Goal: Information Seeking & Learning: Learn about a topic

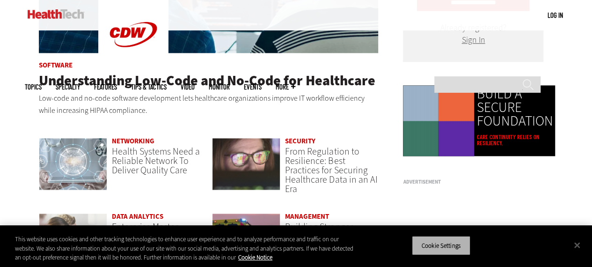
click at [443, 241] on button "Cookie Settings" at bounding box center [441, 245] width 59 height 20
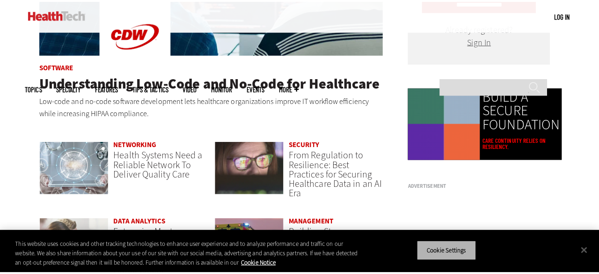
scroll to position [599, 0]
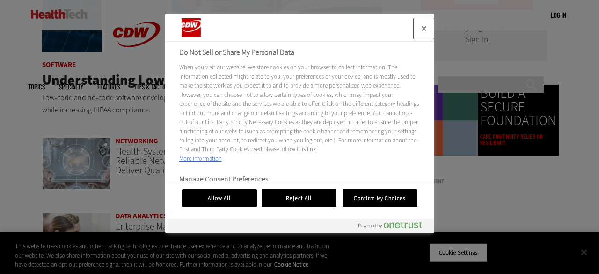
click at [424, 23] on button "Close" at bounding box center [424, 28] width 21 height 21
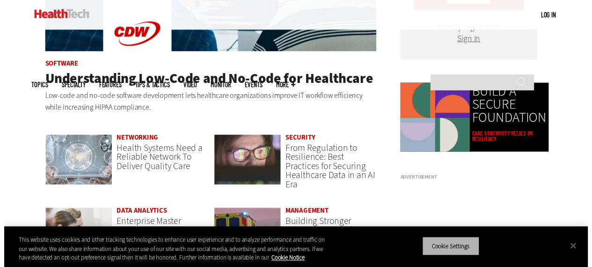
scroll to position [596, 0]
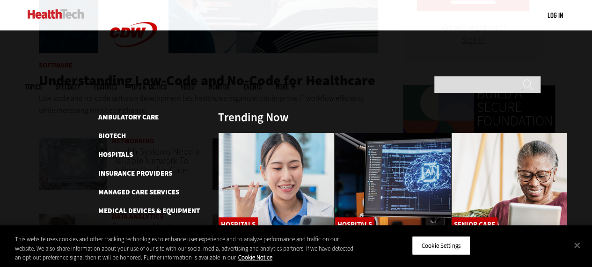
click at [119, 225] on link "Pharmaceuticals" at bounding box center [129, 229] width 62 height 9
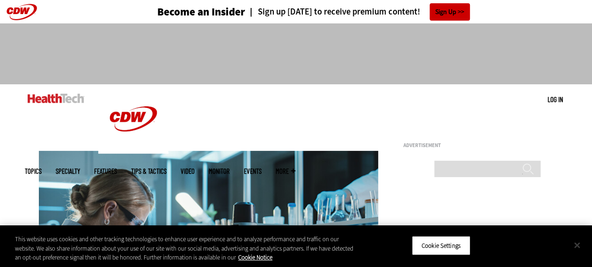
click at [576, 246] on button "Close" at bounding box center [577, 245] width 21 height 21
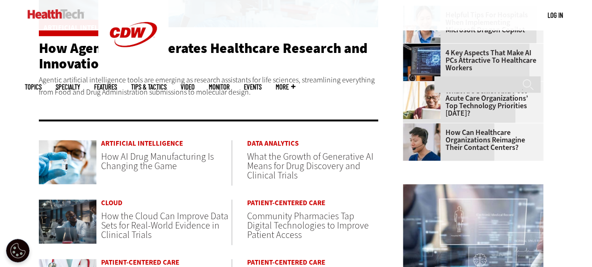
scroll to position [415, 0]
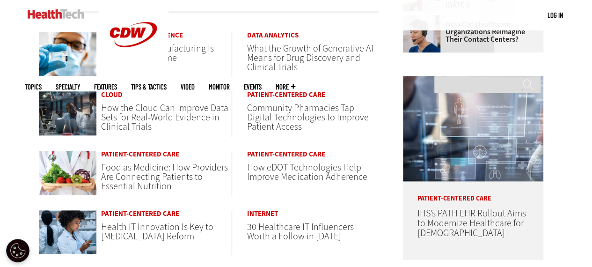
click at [128, 170] on span "Food as Medicine: How Providers Are Connecting Patients to Essential Nutrition" at bounding box center [164, 176] width 127 height 31
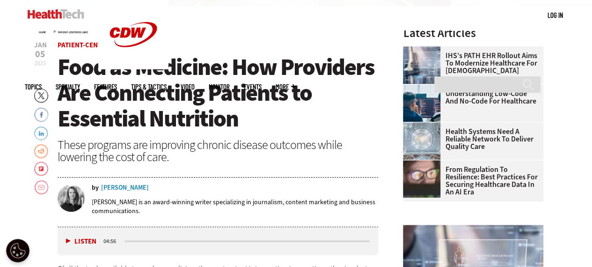
scroll to position [265, 0]
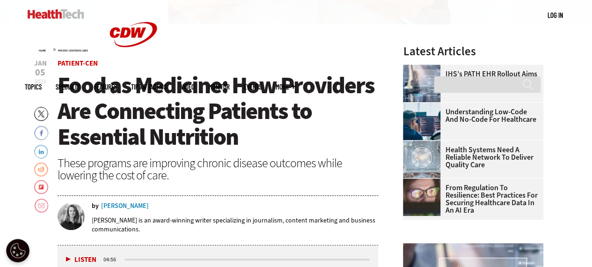
click at [126, 206] on div "Amy Burroughs" at bounding box center [125, 206] width 48 height 7
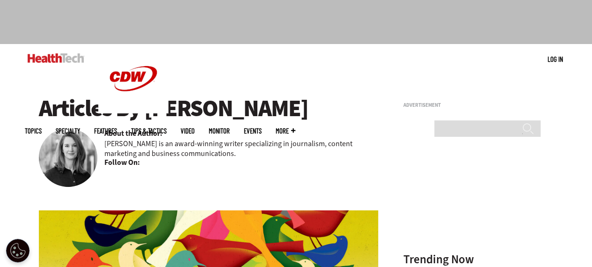
scroll to position [37, 0]
